Goal: Navigation & Orientation: Find specific page/section

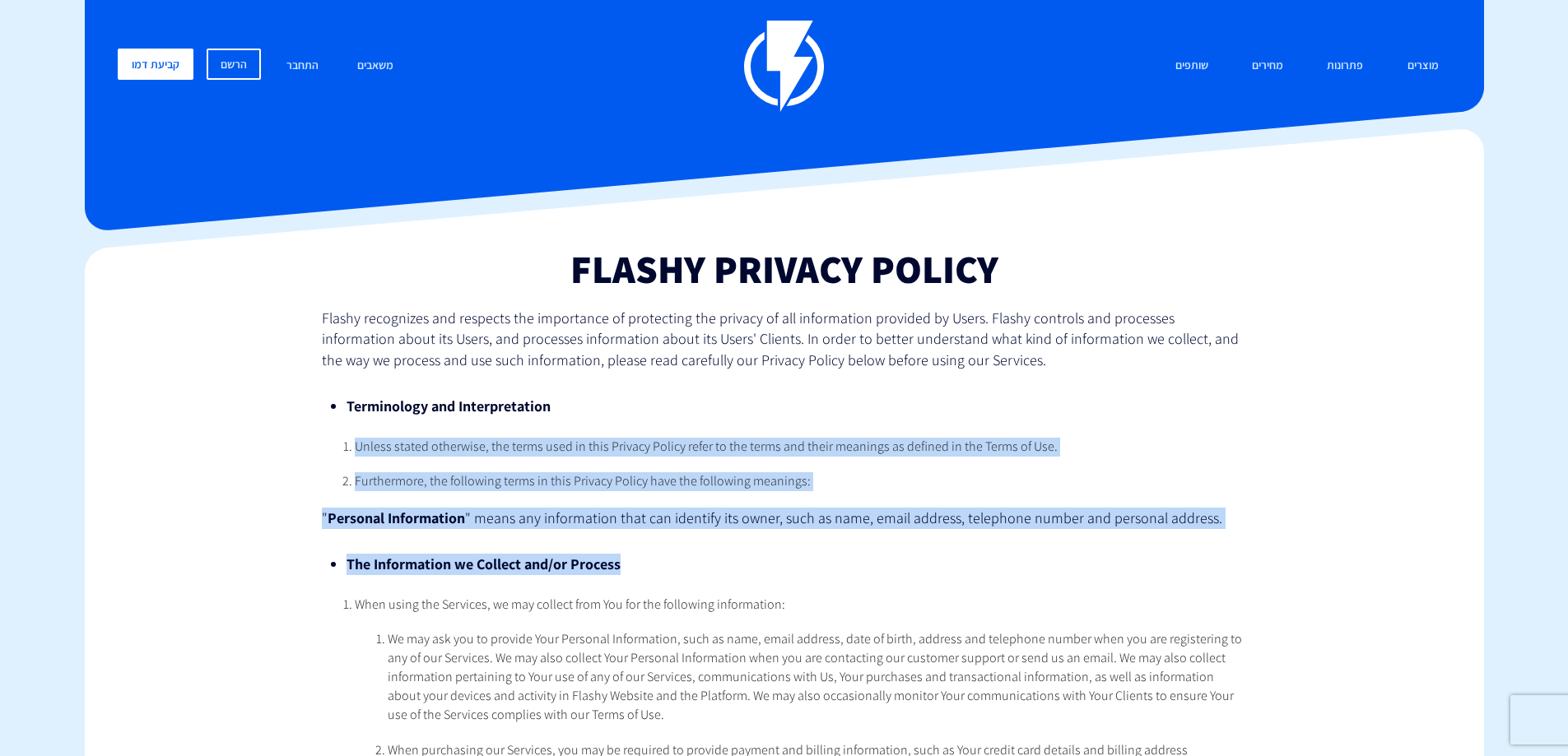
drag, startPoint x: 344, startPoint y: 446, endPoint x: 848, endPoint y: 527, distance: 510.5
click at [848, 527] on span "" means any information that can identify its owner, such as name, email addres…" at bounding box center [843, 518] width 757 height 19
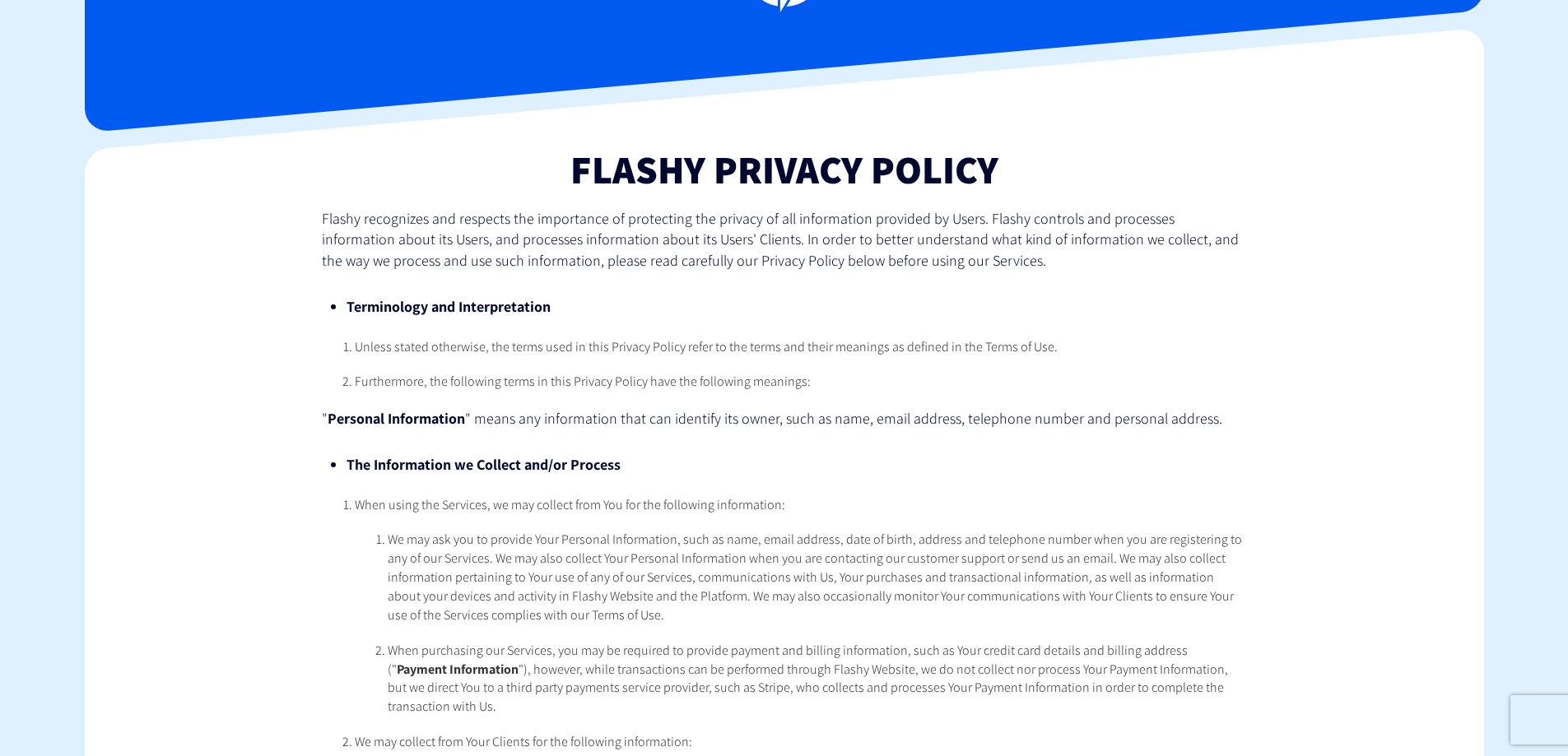
scroll to position [165, 0]
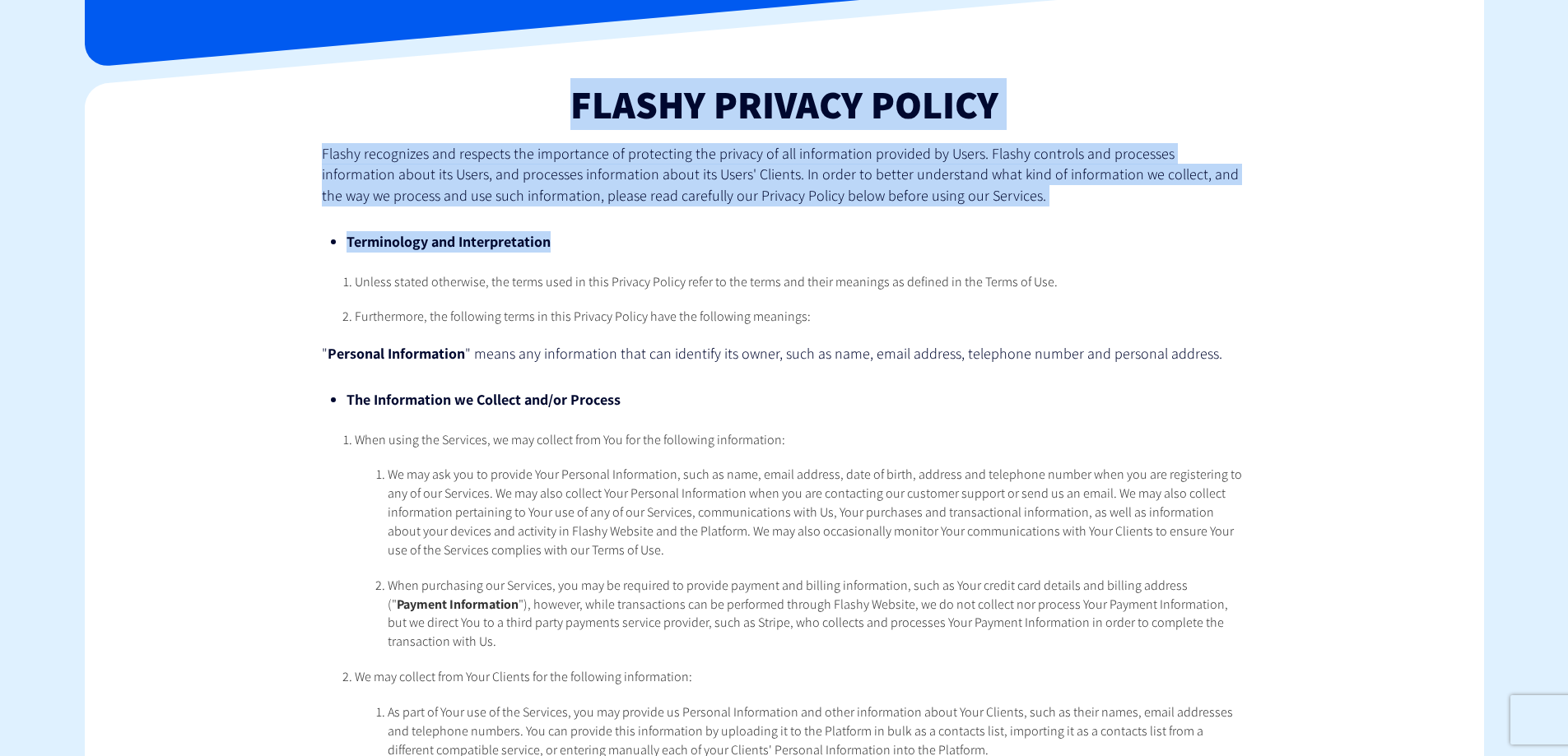
drag, startPoint x: 482, startPoint y: 205, endPoint x: 620, endPoint y: 257, distance: 147.5
click at [620, 257] on ul "Terminology and Interpretation" at bounding box center [784, 236] width 924 height 58
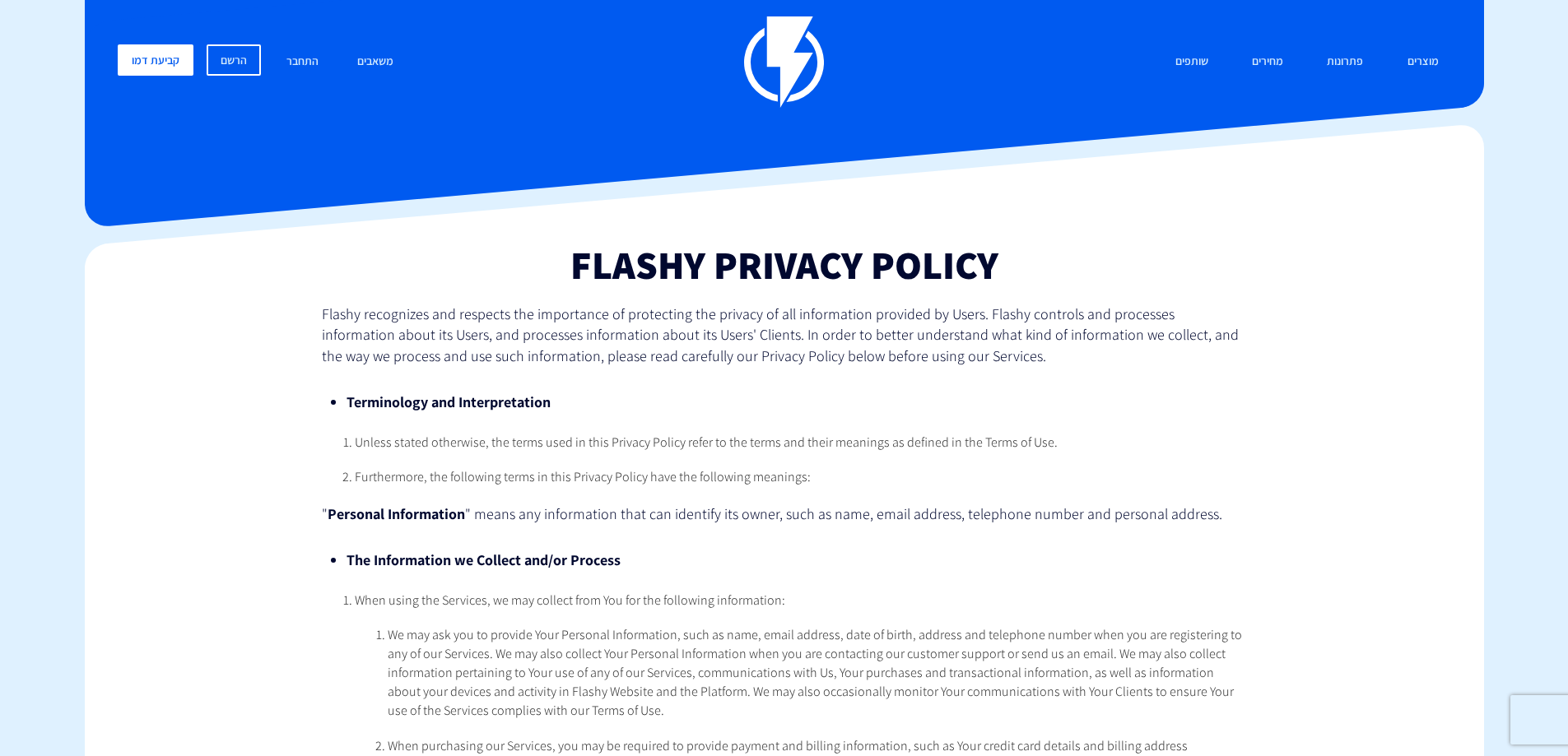
scroll to position [0, 0]
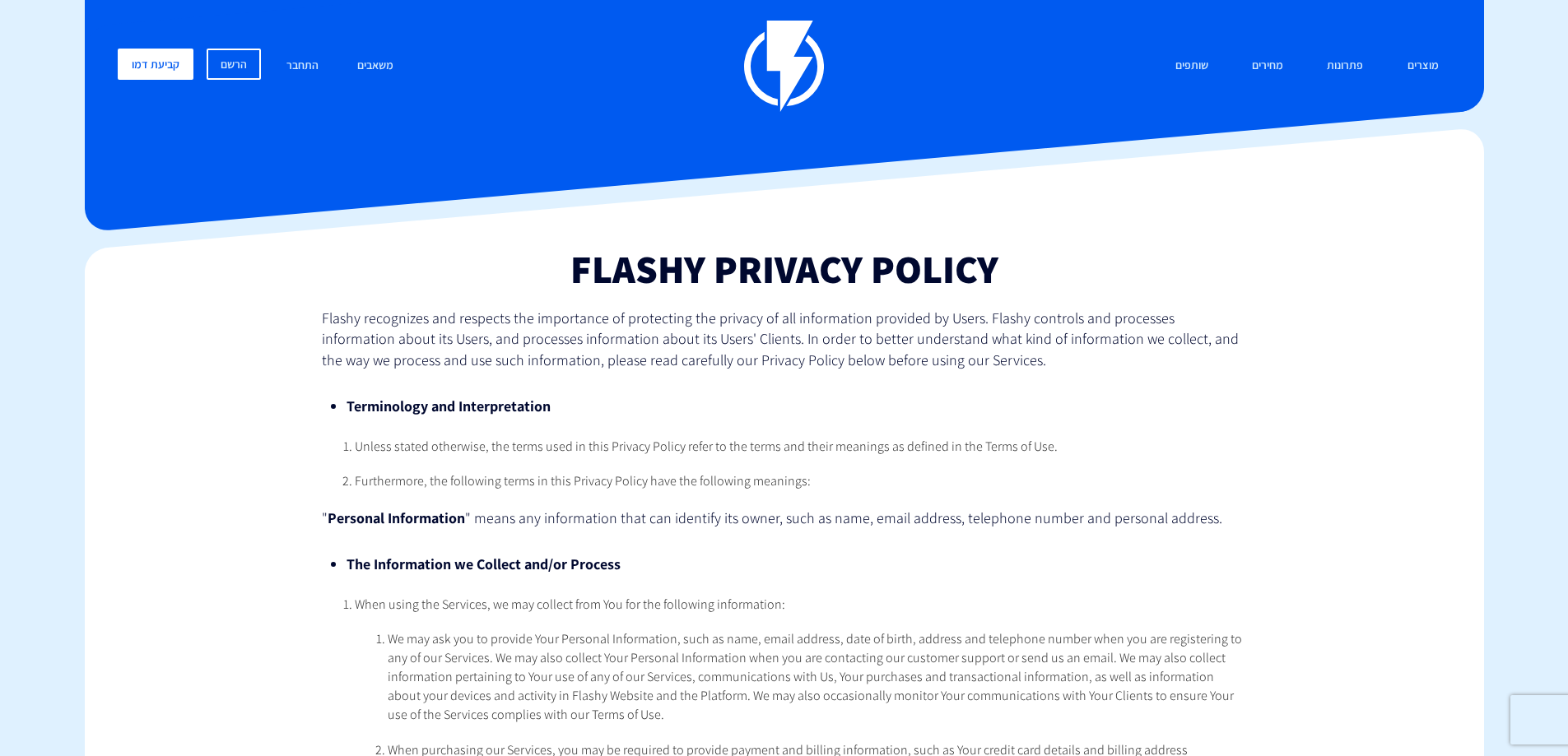
click at [759, 62] on img at bounding box center [784, 67] width 80 height 92
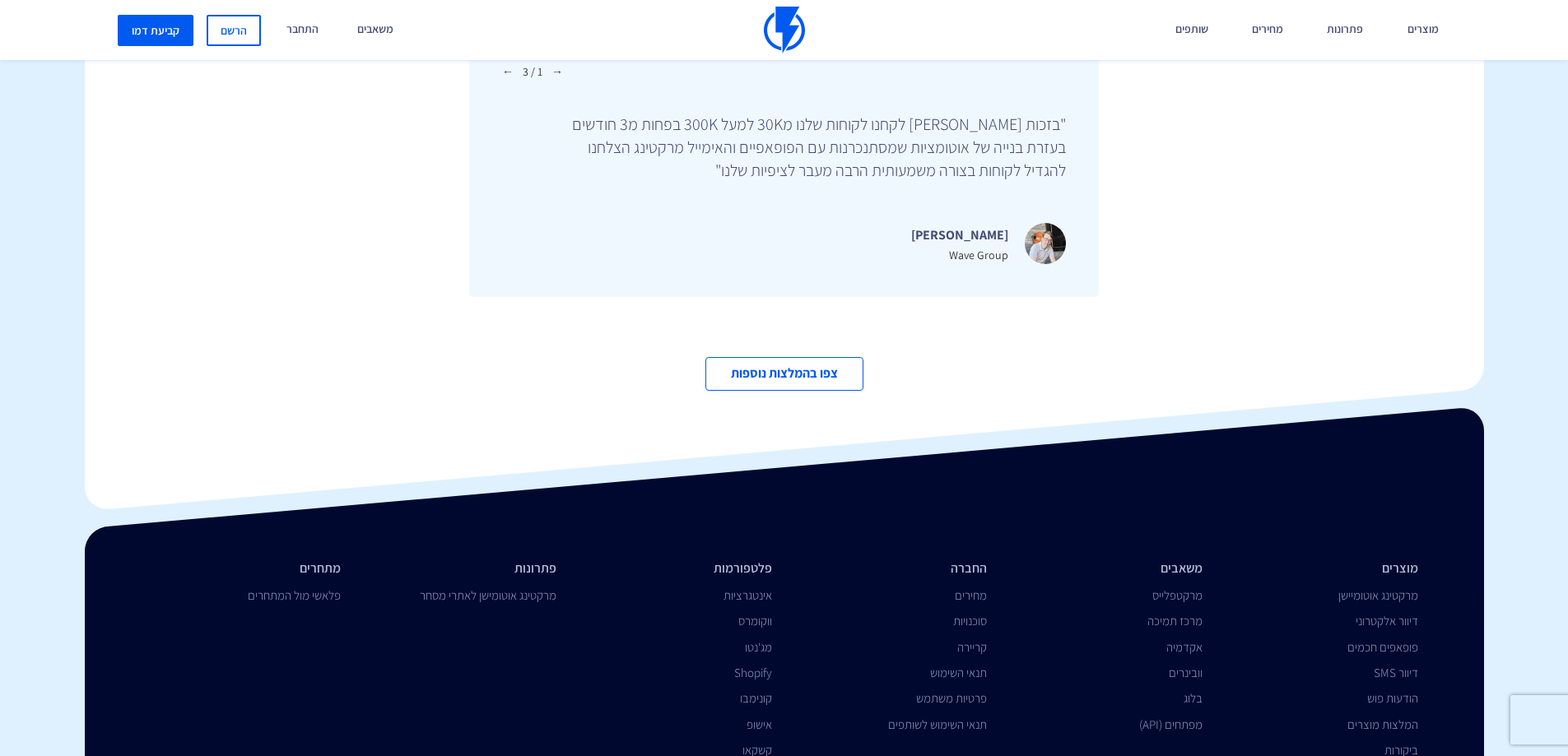
scroll to position [5690, 0]
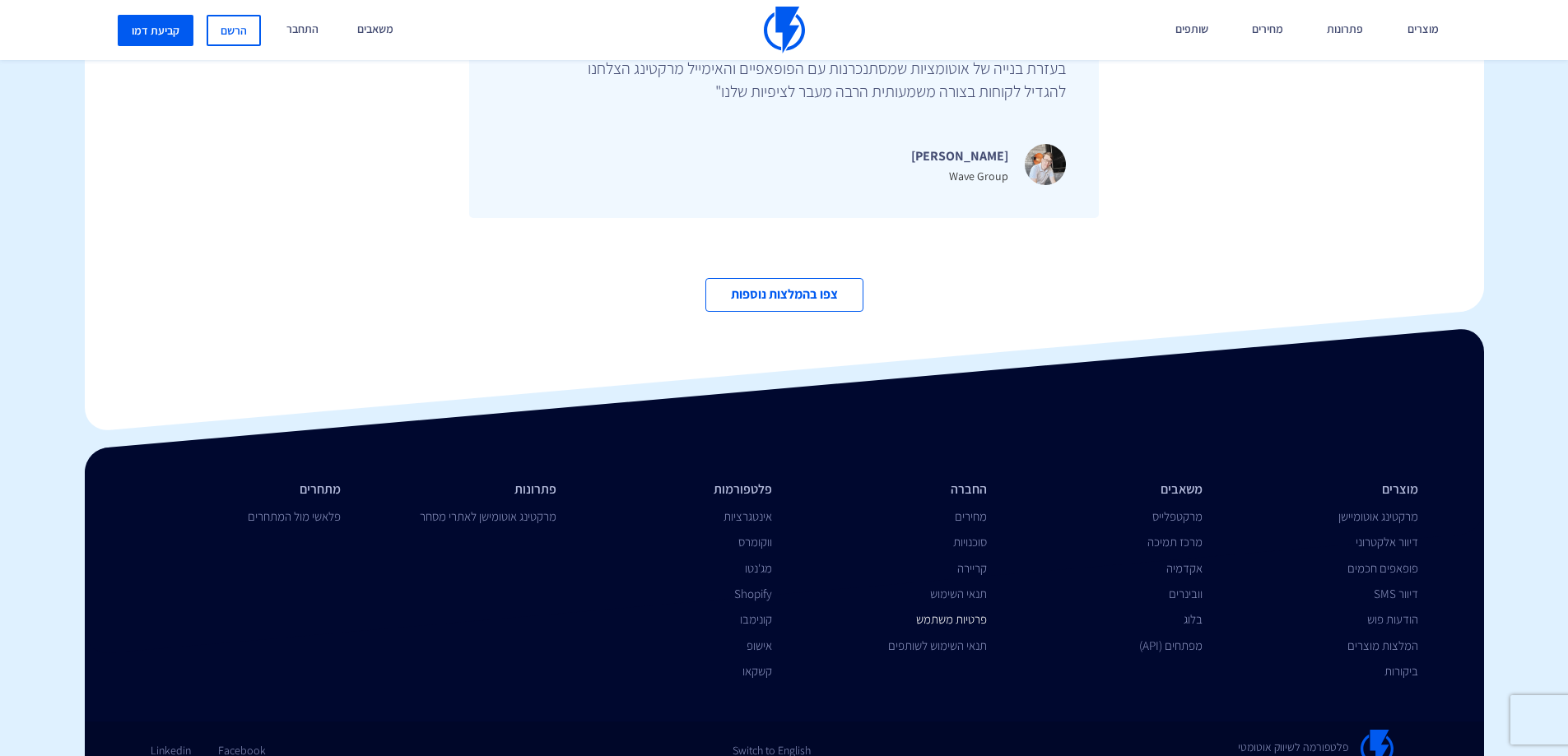
click at [935, 611] on link "פרטיות משתמש" at bounding box center [951, 618] width 71 height 15
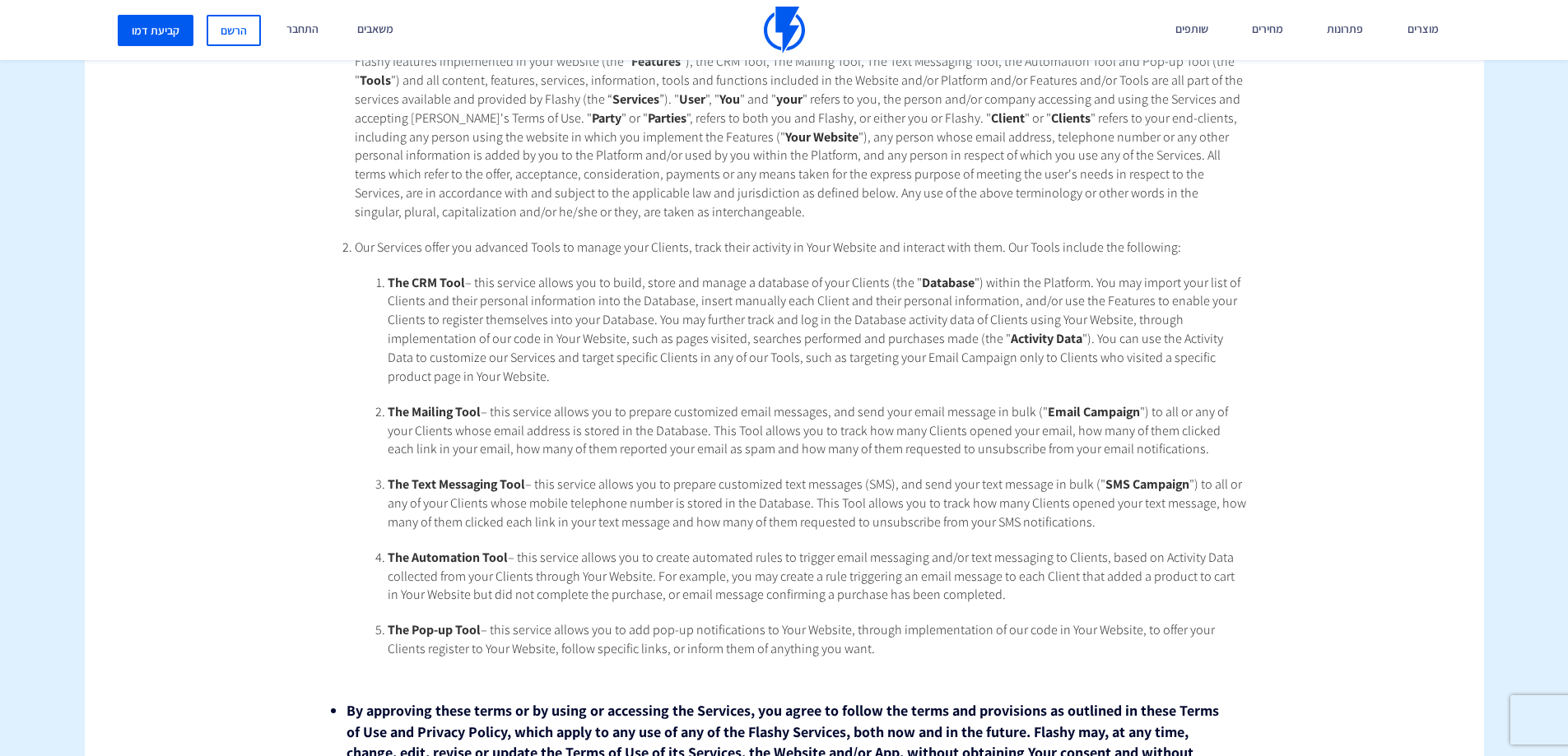
scroll to position [741, 0]
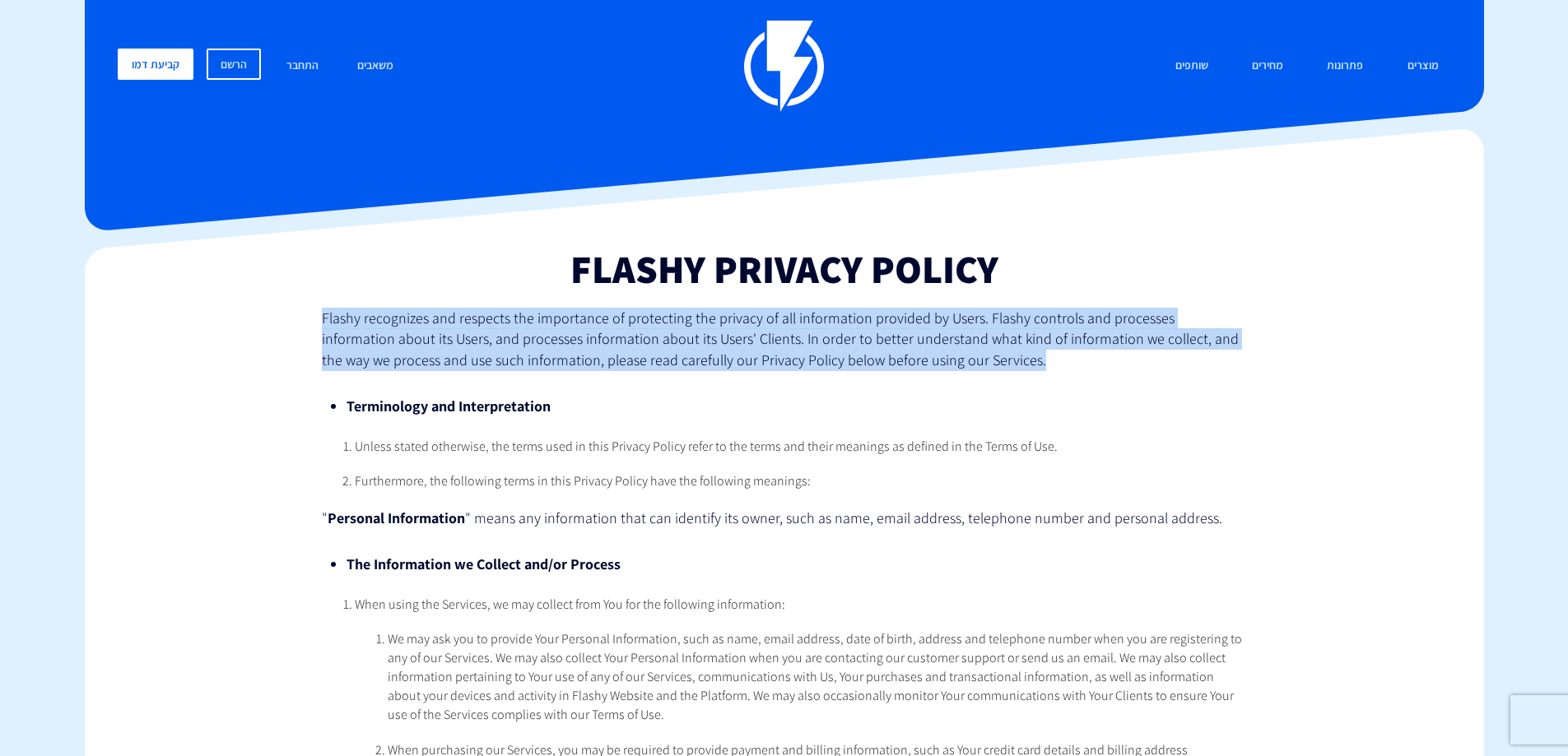
drag, startPoint x: 312, startPoint y: 315, endPoint x: 975, endPoint y: 368, distance: 665.1
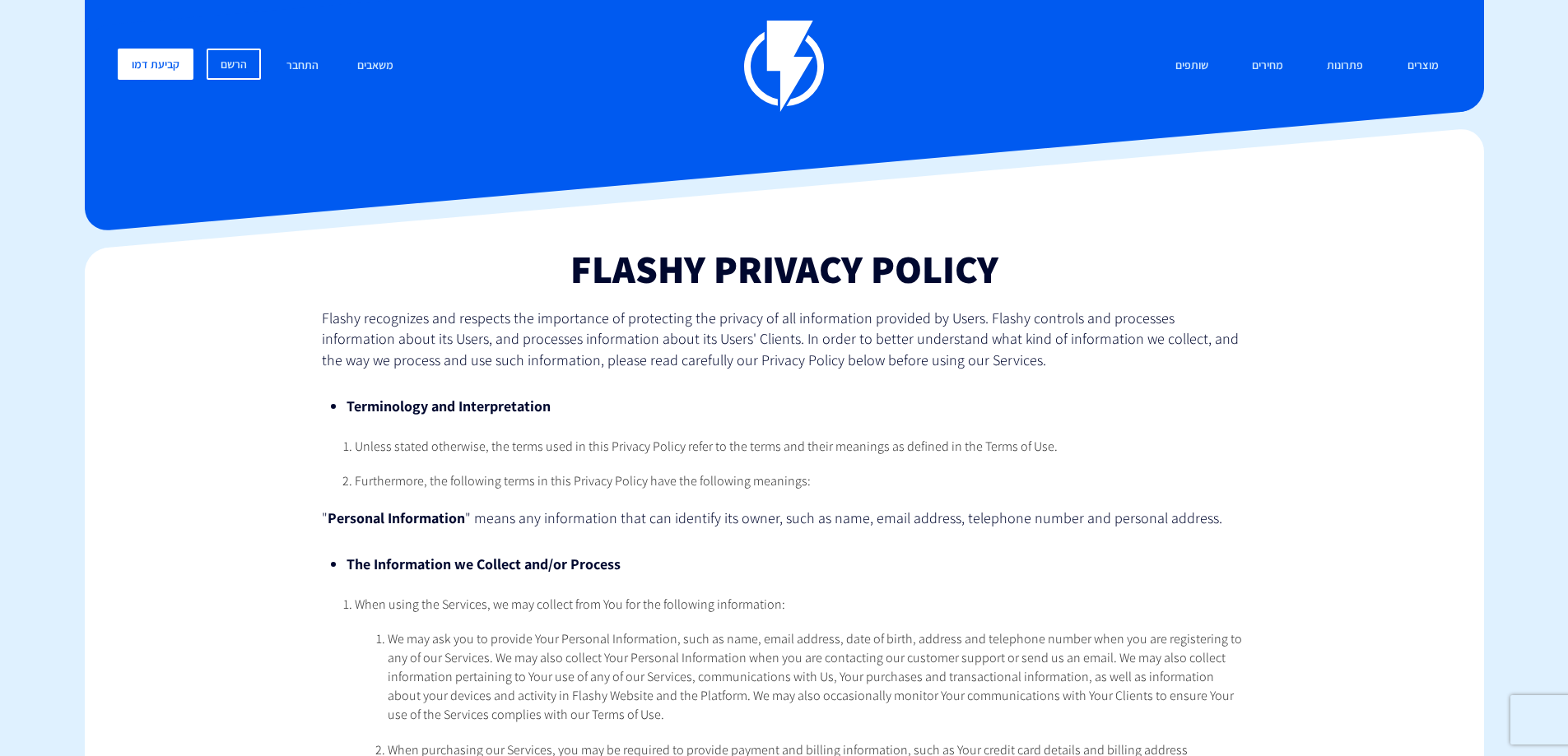
click at [1020, 404] on li "Terminology and Interpretation" at bounding box center [784, 407] width 875 height 22
click at [312, 59] on link "התחבר" at bounding box center [302, 66] width 57 height 35
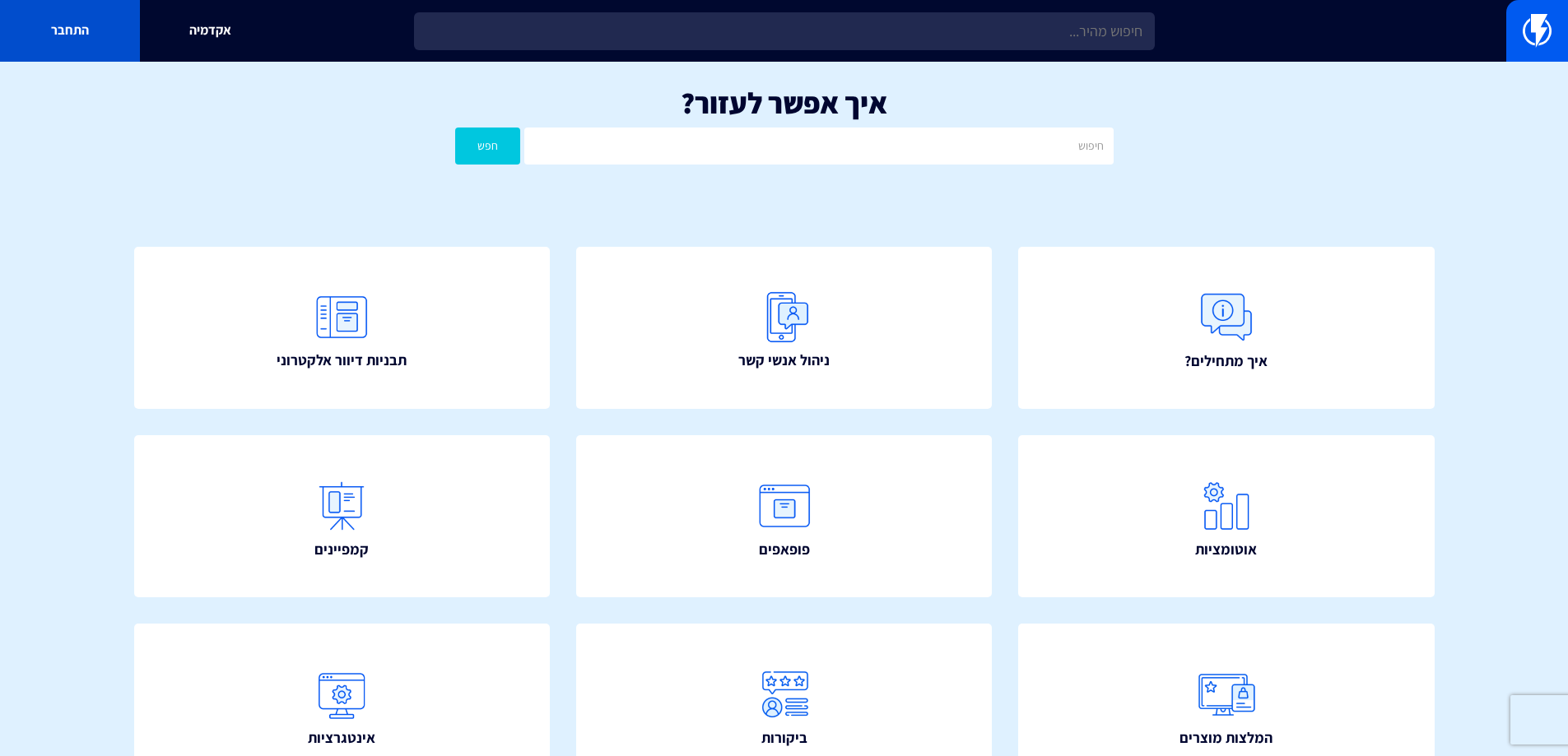
click at [87, 31] on link "התחבר" at bounding box center [69, 31] width 140 height 62
